Goal: Check status: Check status

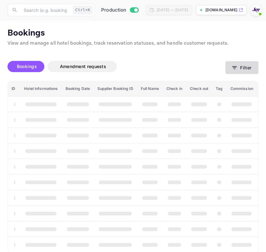
click at [252, 65] on button "Filter" at bounding box center [242, 67] width 33 height 13
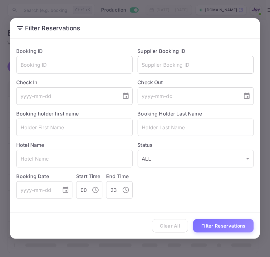
click at [209, 70] on input "text" at bounding box center [196, 64] width 117 height 17
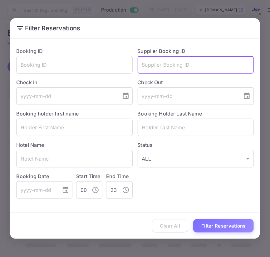
paste input "[PERSON_NAME]"
type input "[PERSON_NAME]"
click at [209, 70] on input "[PERSON_NAME]" at bounding box center [196, 64] width 117 height 17
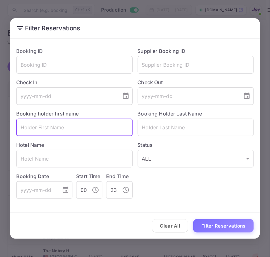
click at [44, 125] on input "text" at bounding box center [74, 126] width 117 height 17
paste input "[PERSON_NAME]"
type input "[PERSON_NAME]"
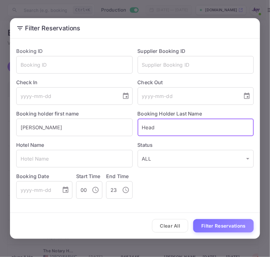
type input "Head"
click at [193, 219] on button "Filter Reservations" at bounding box center [223, 225] width 61 height 13
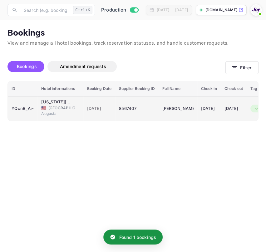
click at [52, 110] on span "[GEOGRAPHIC_DATA]" at bounding box center [63, 108] width 31 height 6
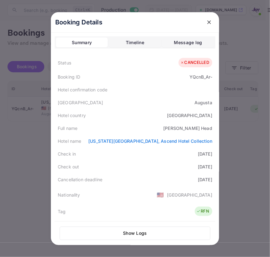
click at [119, 38] on button "Timeline" at bounding box center [135, 42] width 52 height 10
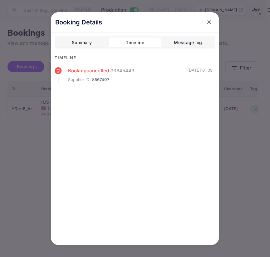
click at [130, 77] on div "Supplier ID : 8567407" at bounding box center [127, 80] width 119 height 6
click at [208, 22] on icon "close" at bounding box center [209, 22] width 6 height 6
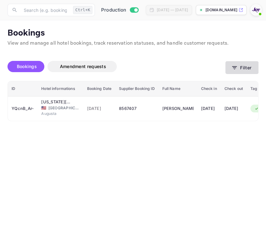
click at [245, 67] on button "Filter" at bounding box center [242, 67] width 33 height 13
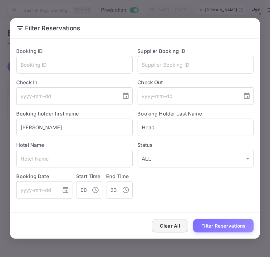
click at [176, 221] on button "Clear All" at bounding box center [170, 225] width 37 height 13
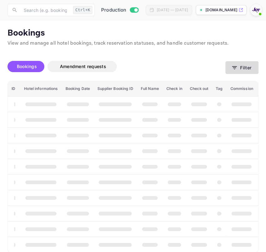
click at [228, 71] on button "Filter" at bounding box center [242, 67] width 33 height 13
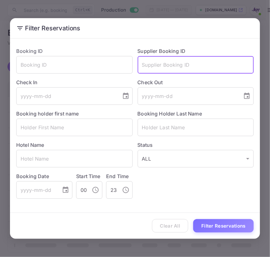
click at [173, 67] on input "text" at bounding box center [196, 64] width 117 height 17
paste input "8317585"
type input "8317585"
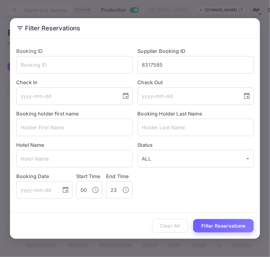
drag, startPoint x: 214, startPoint y: 218, endPoint x: 215, endPoint y: 224, distance: 6.1
click at [214, 218] on div "Clear All Filter Reservations" at bounding box center [135, 225] width 250 height 26
click at [215, 224] on button "Filter Reservations" at bounding box center [223, 225] width 61 height 13
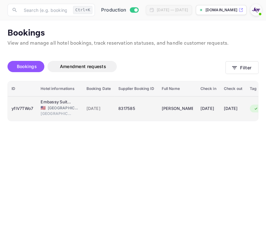
click at [131, 109] on div "8317585" at bounding box center [136, 109] width 36 height 10
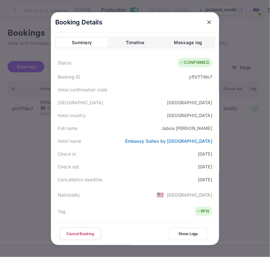
click at [207, 28] on div "Booking Details" at bounding box center [135, 22] width 168 height 20
click at [207, 25] on icon "close" at bounding box center [209, 22] width 6 height 6
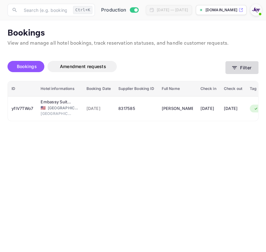
click at [240, 65] on button "Filter" at bounding box center [242, 67] width 33 height 13
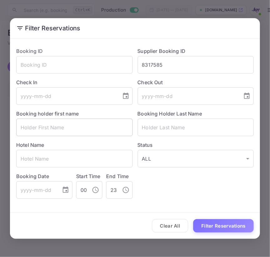
click at [62, 132] on input "text" at bounding box center [74, 126] width 117 height 17
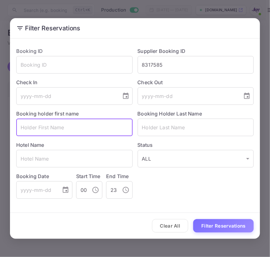
paste input "Victoria"
type input "Victoria"
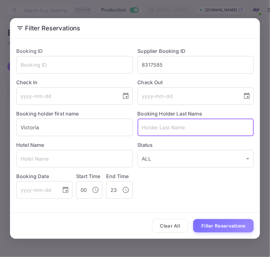
click at [181, 125] on input "text" at bounding box center [196, 126] width 117 height 17
paste input "Goulding"
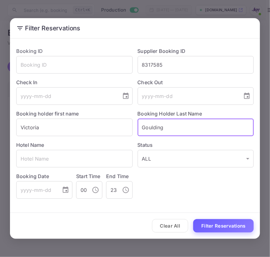
type input "Goulding"
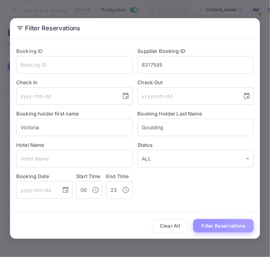
click at [204, 222] on button "Filter Reservations" at bounding box center [223, 225] width 61 height 13
click at [208, 67] on input "8317585" at bounding box center [196, 64] width 117 height 17
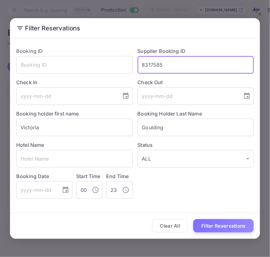
click at [208, 67] on input "8317585" at bounding box center [196, 64] width 117 height 17
paste input "9098136"
type input "9098136"
click at [155, 64] on input "9098136" at bounding box center [196, 64] width 117 height 17
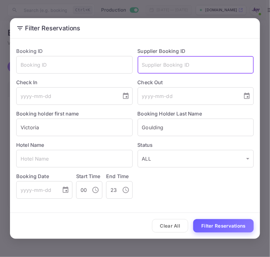
click at [210, 231] on button "Filter Reservations" at bounding box center [223, 225] width 61 height 13
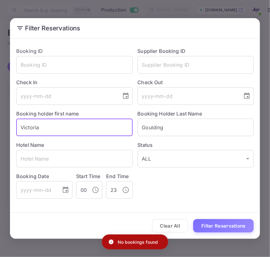
click at [92, 130] on input "Victoria" at bounding box center [74, 126] width 117 height 17
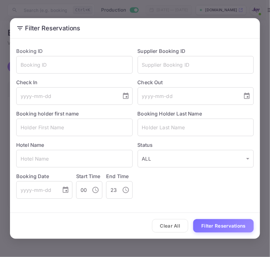
click at [178, 75] on div "Check Out ​" at bounding box center [194, 88] width 122 height 31
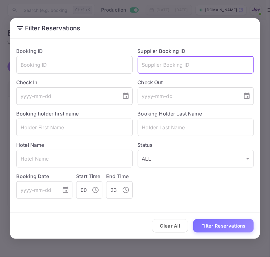
click at [179, 68] on input "text" at bounding box center [196, 64] width 117 height 17
paste input "9098136"
click at [154, 62] on input "9098136" at bounding box center [196, 64] width 117 height 17
type input "9098136"
click at [193, 219] on button "Filter Reservations" at bounding box center [223, 225] width 61 height 13
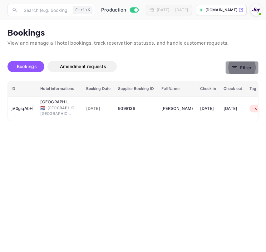
click at [244, 71] on button "Filter" at bounding box center [242, 67] width 33 height 13
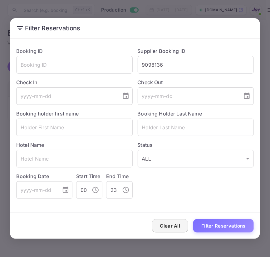
click at [169, 227] on button "Clear All" at bounding box center [170, 225] width 37 height 13
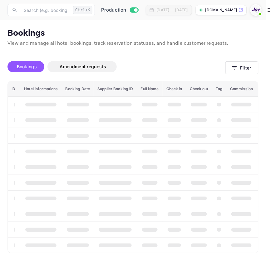
click at [169, 227] on div "Clear All Filter Reservations" at bounding box center [135, 225] width 250 height 26
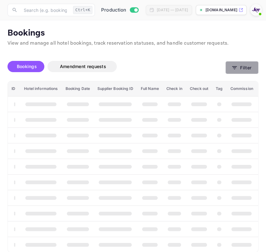
click at [245, 68] on button "Filter" at bounding box center [242, 67] width 33 height 13
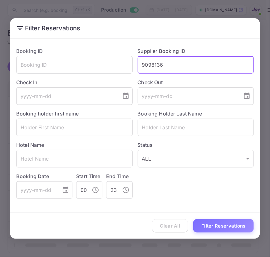
click at [161, 66] on input "9098136" at bounding box center [196, 64] width 117 height 17
paste input "246361"
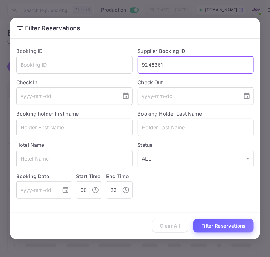
type input "9246361"
click at [218, 224] on button "Filter Reservations" at bounding box center [223, 225] width 61 height 13
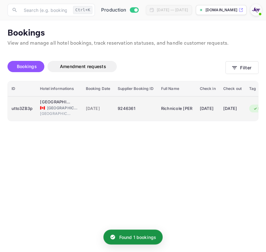
click at [82, 116] on td "[DATE]" at bounding box center [98, 108] width 32 height 25
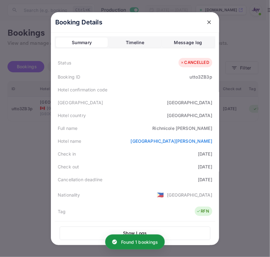
click at [128, 45] on div "Timeline" at bounding box center [135, 42] width 18 height 7
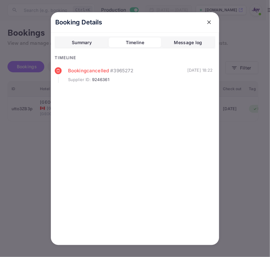
click at [256, 252] on div at bounding box center [135, 128] width 270 height 257
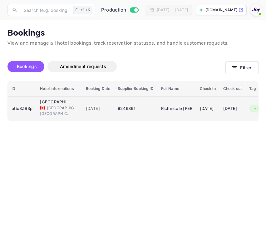
click at [101, 107] on span "[DATE]" at bounding box center [98, 108] width 25 height 7
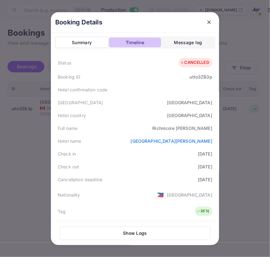
click at [122, 40] on button "Timeline" at bounding box center [135, 42] width 52 height 10
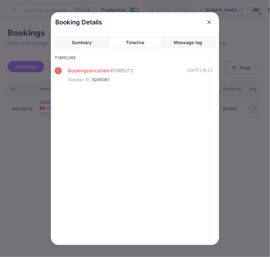
click at [187, 75] on div "[DATE] 18:22" at bounding box center [200, 75] width 26 height 16
click at [211, 20] on icon "close" at bounding box center [209, 22] width 6 height 6
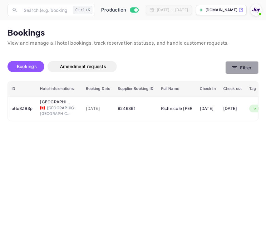
click at [235, 67] on icon "button" at bounding box center [235, 68] width 6 height 6
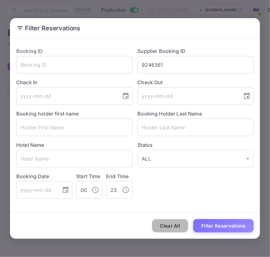
click at [179, 223] on button "Clear All" at bounding box center [170, 225] width 37 height 13
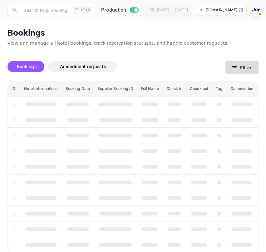
drag, startPoint x: 227, startPoint y: 69, endPoint x: 233, endPoint y: 66, distance: 7.6
click at [233, 66] on div "Bookings Amendment requests Filter" at bounding box center [132, 68] width 251 height 26
click at [233, 66] on icon "button" at bounding box center [235, 68] width 6 height 6
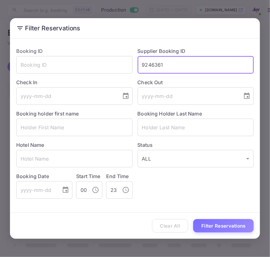
click at [196, 68] on input "9246361" at bounding box center [196, 64] width 117 height 17
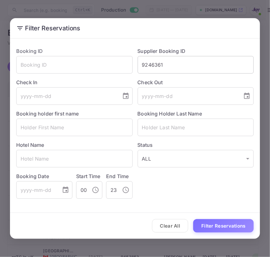
click at [225, 70] on input "9246361" at bounding box center [196, 64] width 117 height 17
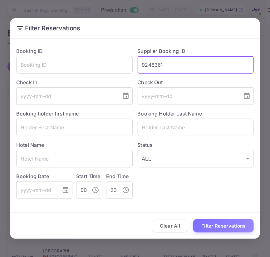
click at [225, 70] on input "9246361" at bounding box center [196, 64] width 117 height 17
paste input "370724"
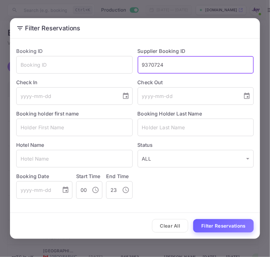
type input "9370724"
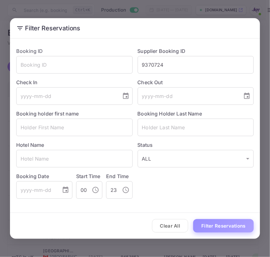
click at [217, 222] on button "Filter Reservations" at bounding box center [223, 225] width 61 height 13
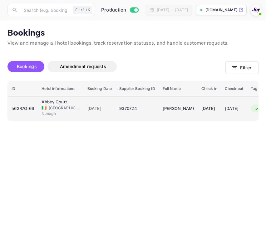
click at [191, 111] on div "[PERSON_NAME]" at bounding box center [178, 109] width 31 height 10
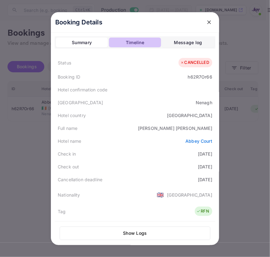
click at [147, 42] on button "Timeline" at bounding box center [135, 42] width 52 height 10
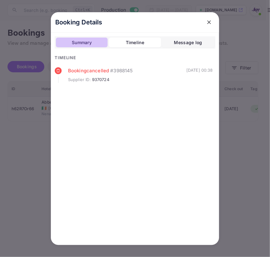
click at [84, 41] on div "Summary" at bounding box center [82, 42] width 20 height 7
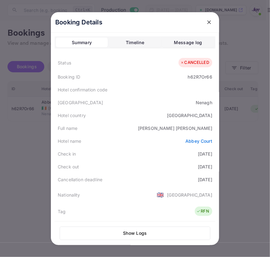
drag, startPoint x: 134, startPoint y: 53, endPoint x: 134, endPoint y: 49, distance: 4.7
click at [134, 53] on div "Summary Timeline Message log Status CANCELLED Booking ID h62R7Or66 Hotel confir…" at bounding box center [135, 217] width 161 height 362
click at [132, 44] on div "Timeline" at bounding box center [135, 42] width 18 height 7
